Goal: Transaction & Acquisition: Obtain resource

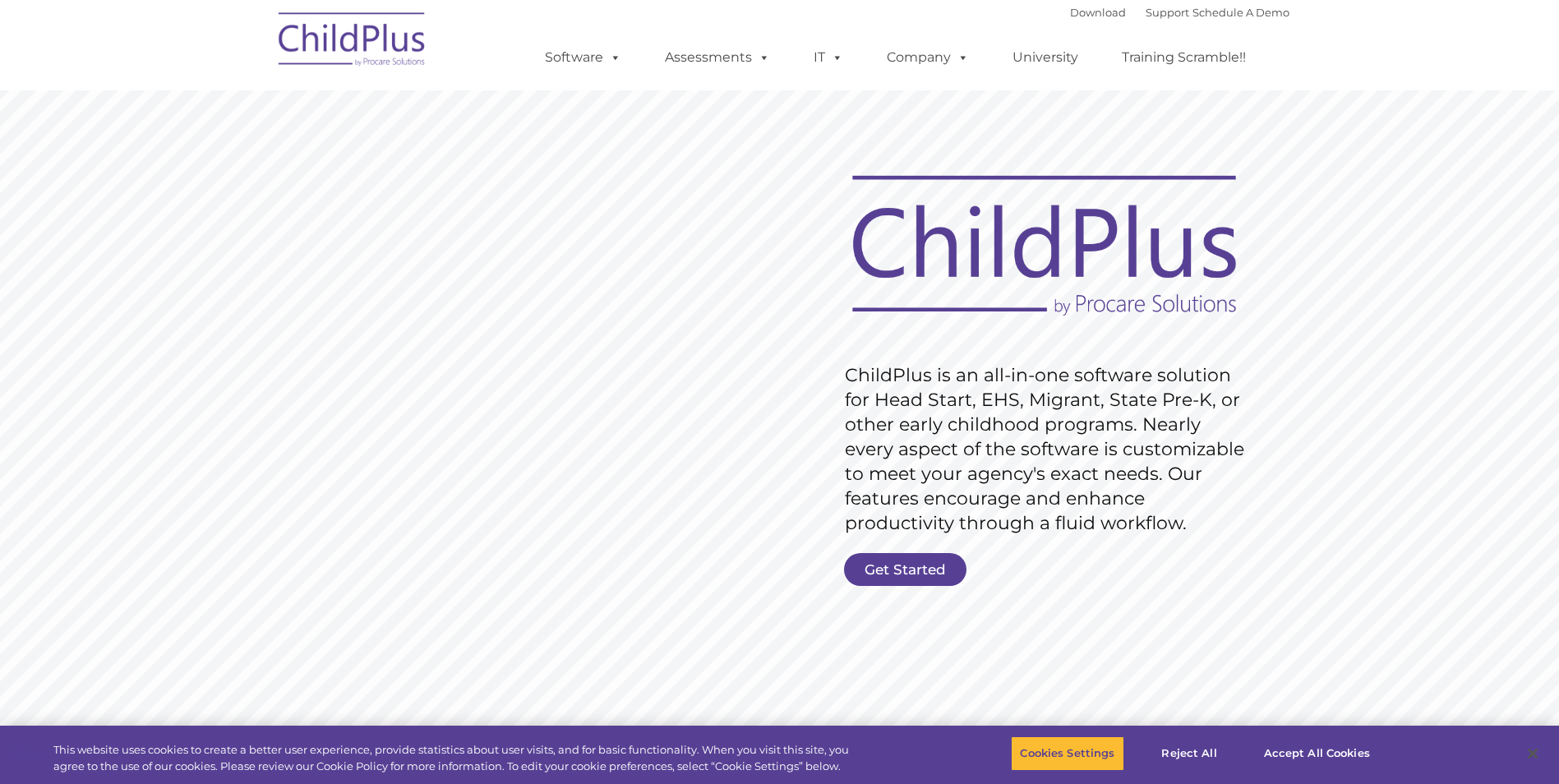
click at [1464, 452] on rs-slide "Request Pricing ChildPlus is an all-in-one software solution for Head Start, EH…" at bounding box center [780, 427] width 1559 height 740
click at [899, 566] on link "Get Started" at bounding box center [905, 569] width 122 height 32
click at [1188, 757] on button "Reject All" at bounding box center [1190, 753] width 102 height 34
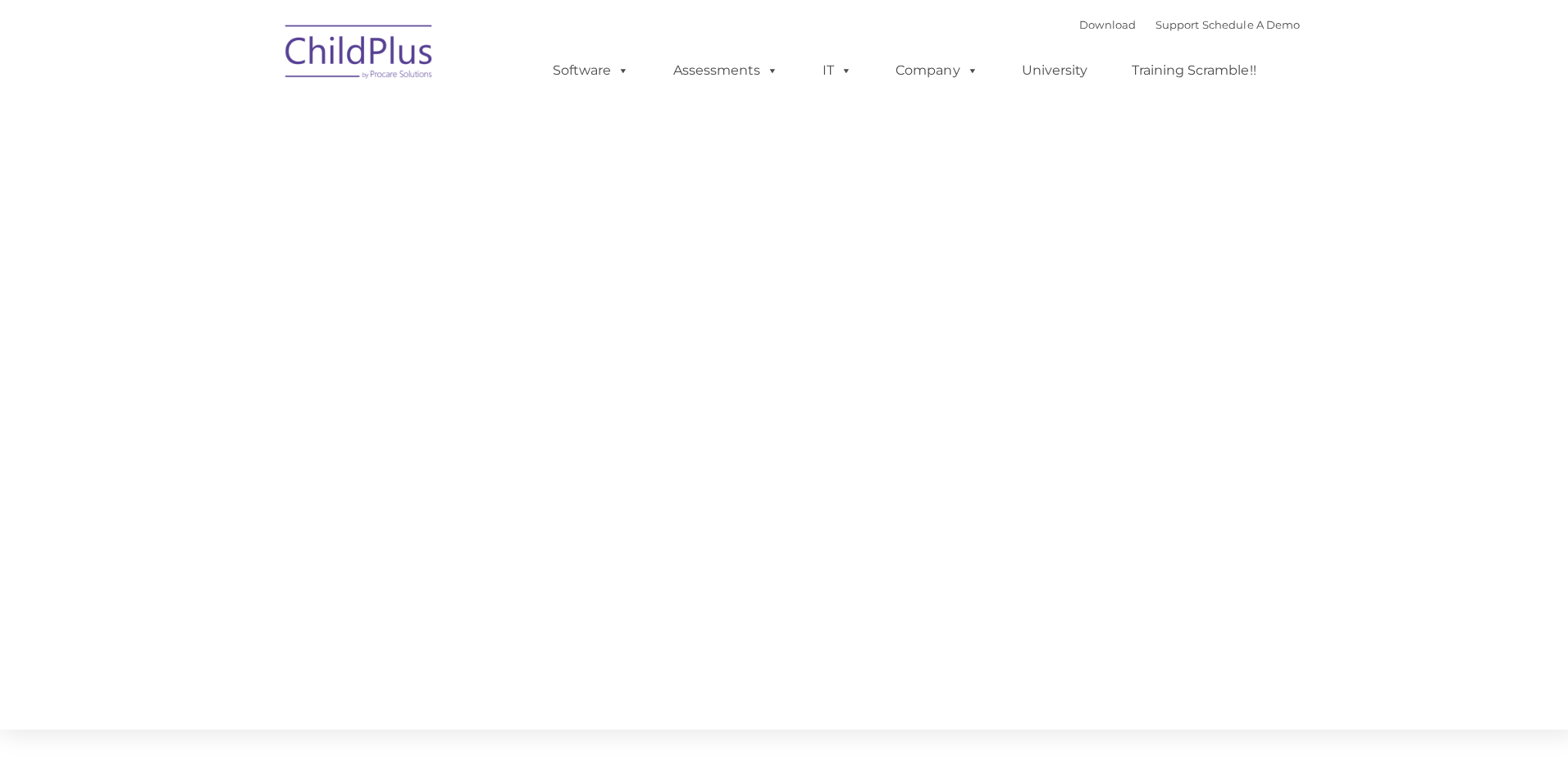
type input ""
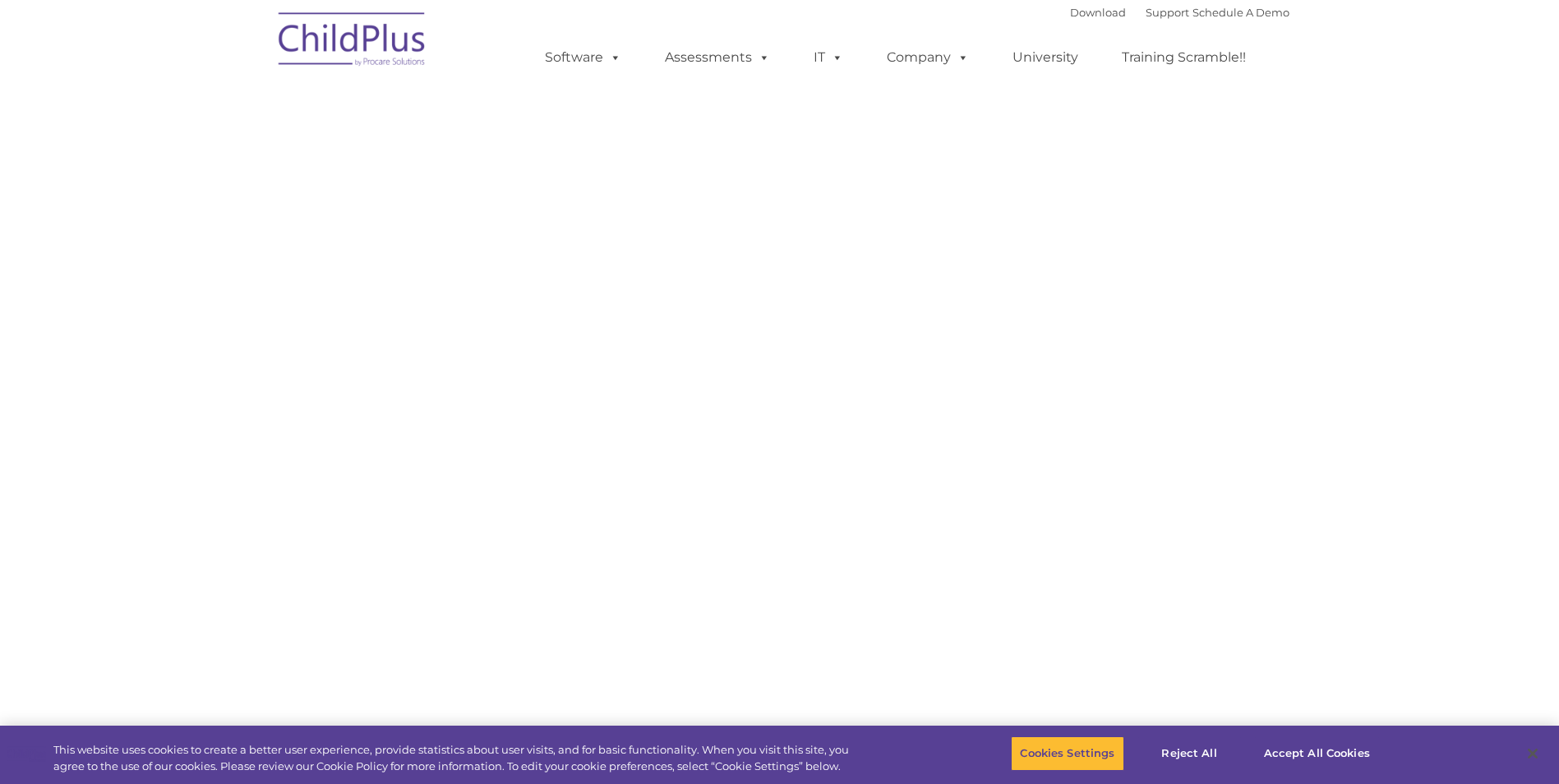
select select "MEDIUM"
